Goal: Download file/media

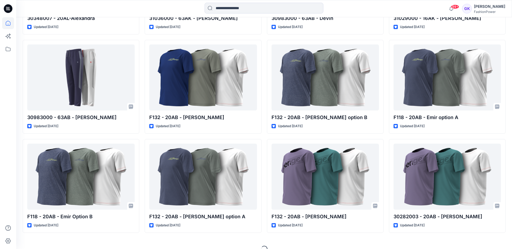
scroll to position [553, 0]
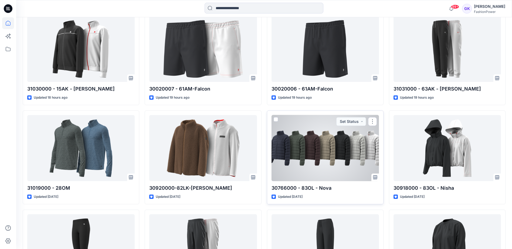
scroll to position [189, 0]
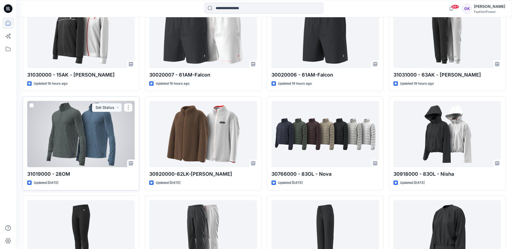
click at [73, 130] on div at bounding box center [80, 134] width 107 height 66
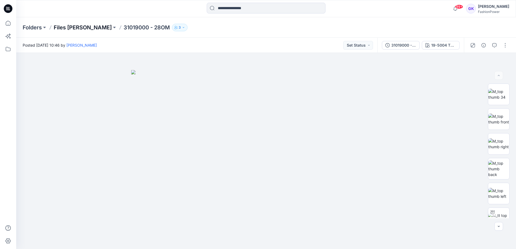
click at [70, 26] on p "Files [PERSON_NAME]" at bounding box center [83, 28] width 58 height 8
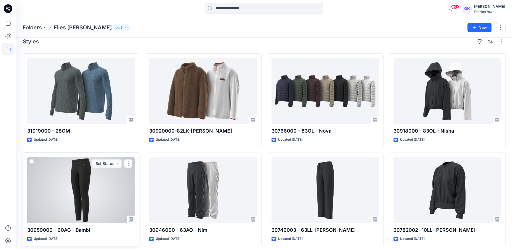
scroll to position [11, 0]
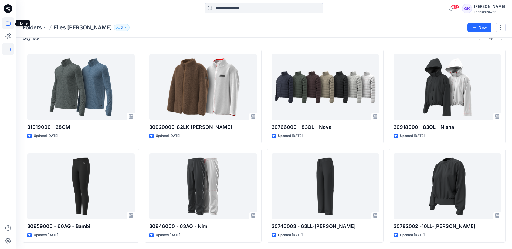
click at [7, 23] on icon at bounding box center [8, 23] width 12 height 12
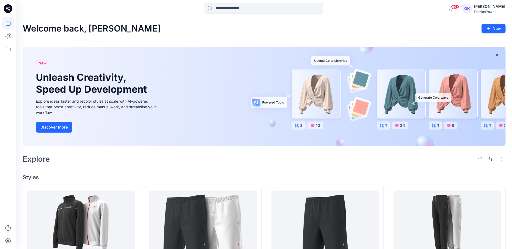
click at [229, 12] on input at bounding box center [263, 8] width 119 height 11
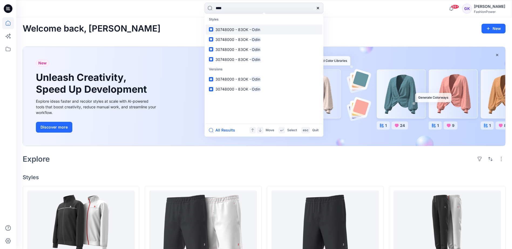
type input "****"
click at [245, 29] on span "30748000 - 83OK -" at bounding box center [233, 29] width 36 height 5
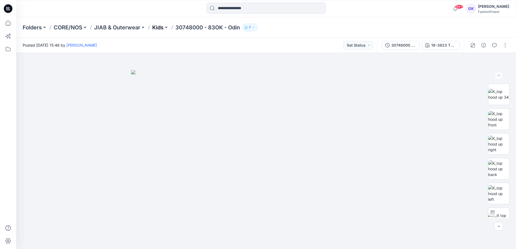
click at [159, 26] on p "Kids" at bounding box center [157, 28] width 11 height 8
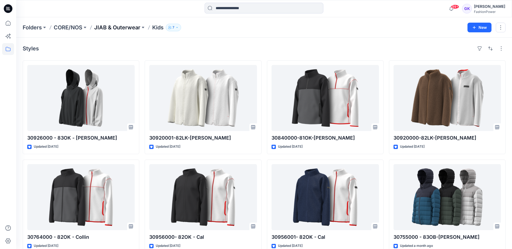
click at [123, 27] on p "JIAB & Outerwear" at bounding box center [117, 28] width 46 height 8
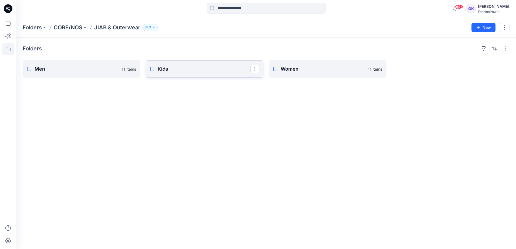
click at [176, 70] on p "Kids" at bounding box center [204, 69] width 93 height 8
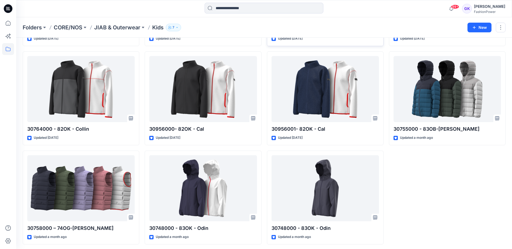
scroll to position [110, 0]
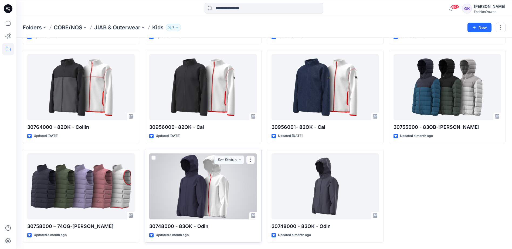
click at [230, 186] on div at bounding box center [202, 186] width 107 height 66
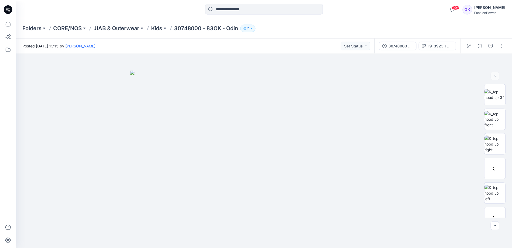
scroll to position [110, 0]
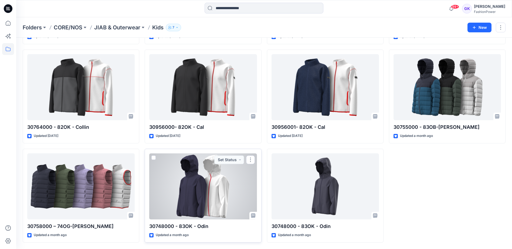
click at [206, 201] on div at bounding box center [202, 186] width 107 height 66
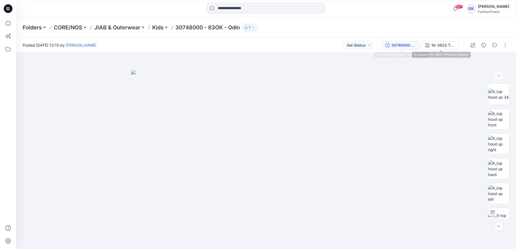
click at [415, 43] on div "30748000 - 83OK - Odin" at bounding box center [403, 45] width 25 height 6
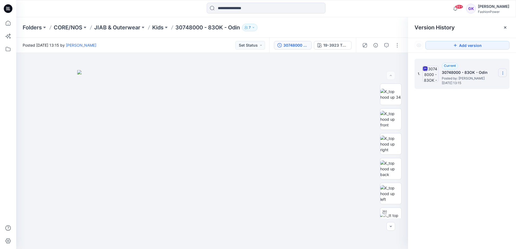
click at [505, 70] on section at bounding box center [502, 73] width 9 height 9
click at [400, 46] on button "button" at bounding box center [397, 45] width 9 height 9
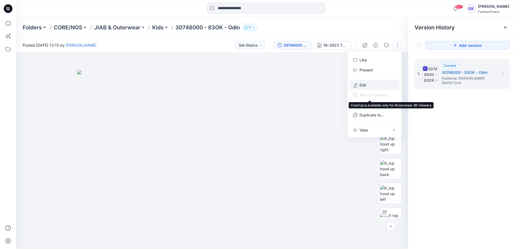
click at [368, 87] on button "Edit" at bounding box center [375, 85] width 50 height 10
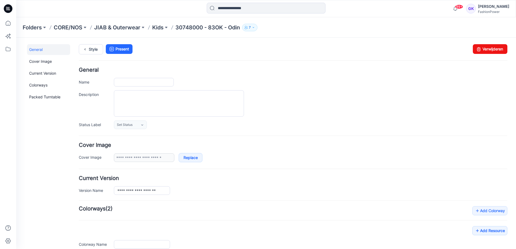
type input "**********"
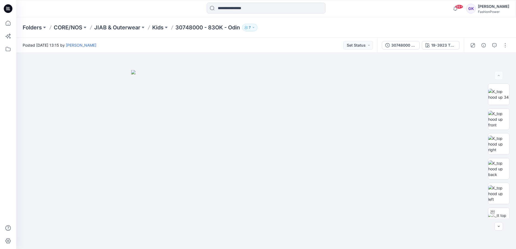
click at [418, 27] on div "Folders CORE/NOS JIAB & Outerwear Kids 30748000 - 83OK - Odin 7" at bounding box center [245, 28] width 445 height 8
click at [505, 61] on icon "button" at bounding box center [504, 62] width 4 height 4
click at [122, 26] on p "JIAB & Outerwear" at bounding box center [117, 28] width 46 height 8
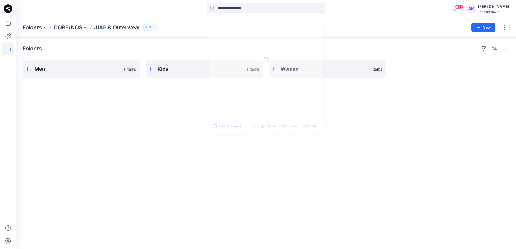
click at [272, 10] on input at bounding box center [266, 8] width 119 height 11
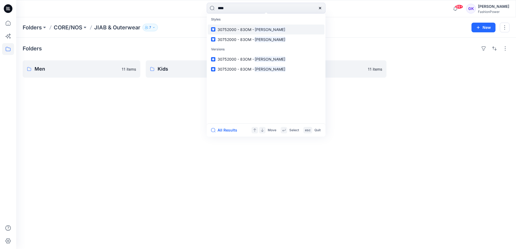
type input "****"
click at [241, 27] on p "30752000 - 83OM - Neil" at bounding box center [251, 30] width 69 height 6
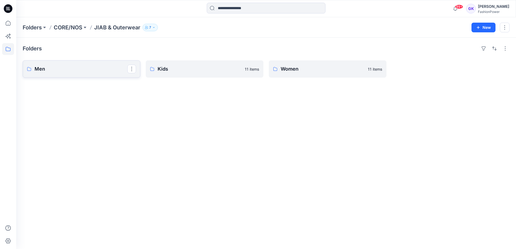
click at [77, 71] on p "Men" at bounding box center [81, 69] width 93 height 8
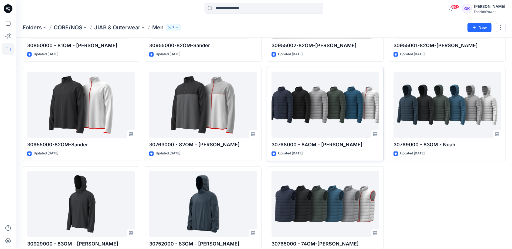
scroll to position [110, 0]
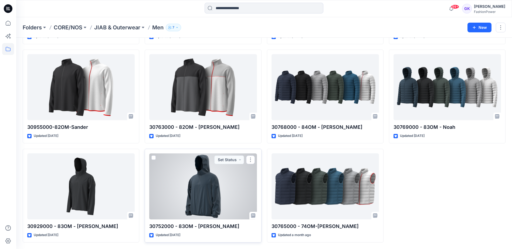
click at [211, 174] on div at bounding box center [202, 186] width 107 height 66
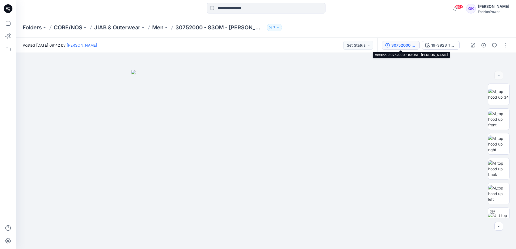
click at [415, 46] on div "30752000 - 83OM - Neil" at bounding box center [403, 45] width 25 height 6
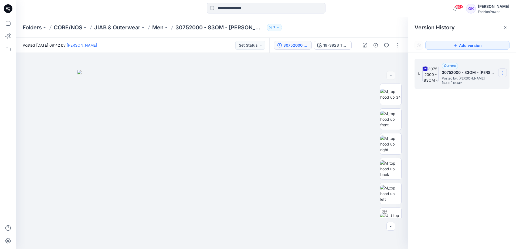
click at [503, 73] on icon at bounding box center [502, 73] width 4 height 4
click at [486, 82] on span "Download Source BW File" at bounding box center [475, 83] width 45 height 6
click at [125, 27] on p "JIAB & Outerwear" at bounding box center [117, 28] width 46 height 8
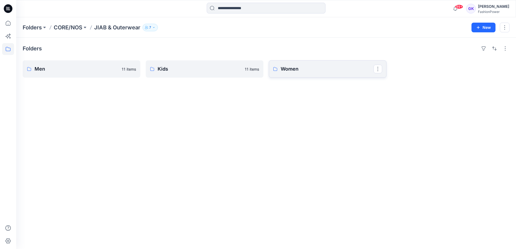
click at [326, 71] on p "Women" at bounding box center [327, 69] width 93 height 8
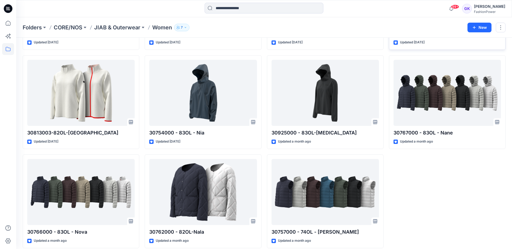
scroll to position [110, 0]
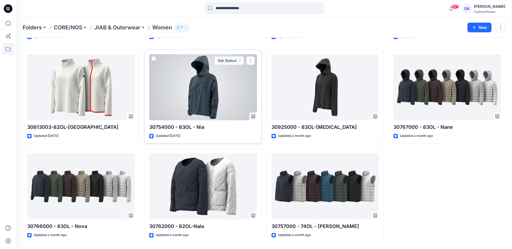
click at [219, 79] on div at bounding box center [202, 87] width 107 height 66
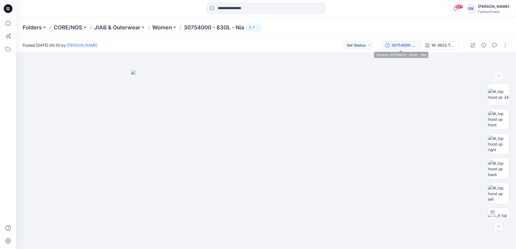
click at [402, 45] on div "30754000 - 83OL - Nia" at bounding box center [403, 45] width 25 height 6
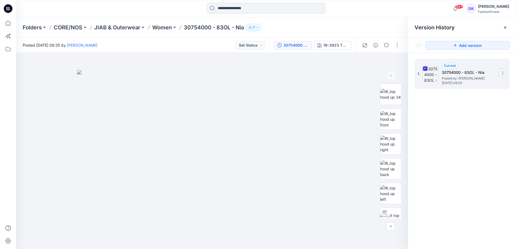
click at [504, 69] on section at bounding box center [502, 73] width 9 height 9
click at [479, 83] on span "Download Source BW File" at bounding box center [475, 83] width 45 height 6
click at [132, 28] on p "JIAB & Outerwear" at bounding box center [117, 28] width 46 height 8
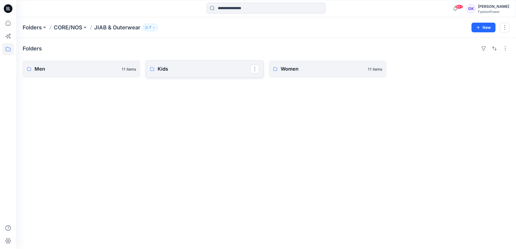
click at [213, 66] on p "Kids" at bounding box center [204, 69] width 93 height 8
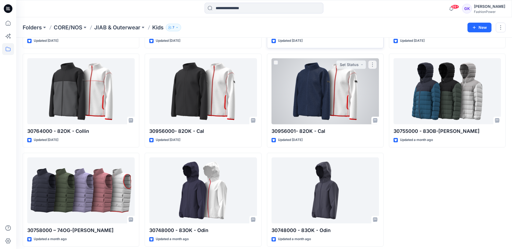
scroll to position [110, 0]
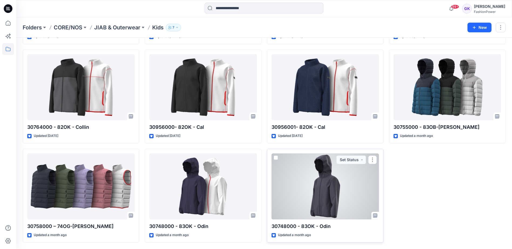
click at [346, 195] on div at bounding box center [324, 186] width 107 height 66
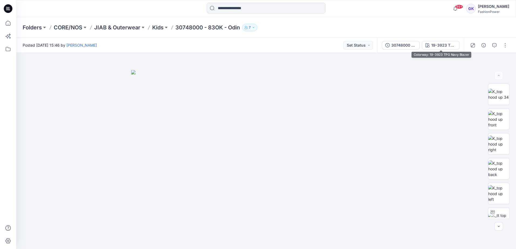
click at [420, 47] on div "30748000 - 83OK - Odin 19-3923 TPG Navy Blazer" at bounding box center [420, 45] width 87 height 15
click at [406, 46] on div "30748000 - 83OK - Odin" at bounding box center [403, 45] width 25 height 6
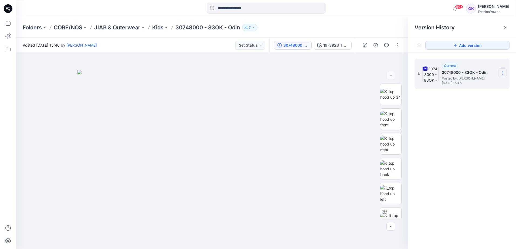
click at [502, 70] on section at bounding box center [502, 73] width 9 height 9
click at [483, 84] on span "Download Source BW File" at bounding box center [475, 83] width 45 height 6
